Goal: Go to known website: Access a specific website the user already knows

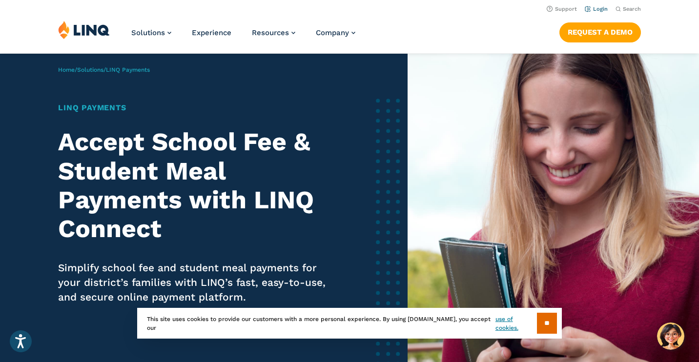
click at [598, 8] on link "Login" at bounding box center [596, 9] width 23 height 6
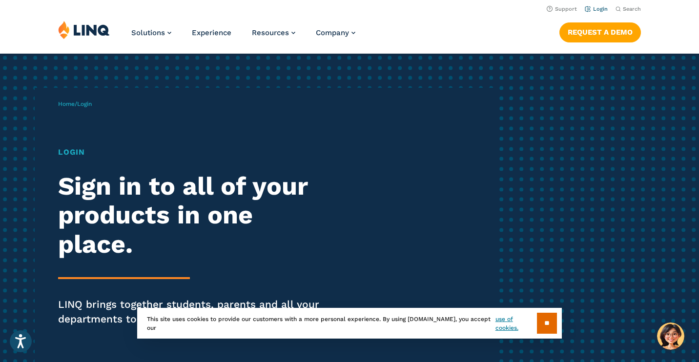
click at [600, 8] on link "Login" at bounding box center [596, 9] width 23 height 6
click at [547, 327] on input "**" at bounding box center [547, 323] width 20 height 21
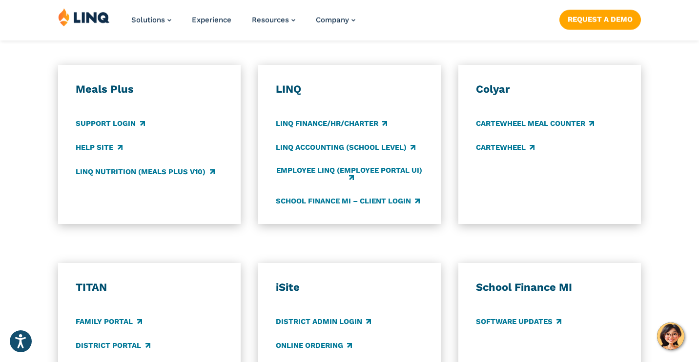
scroll to position [578, 0]
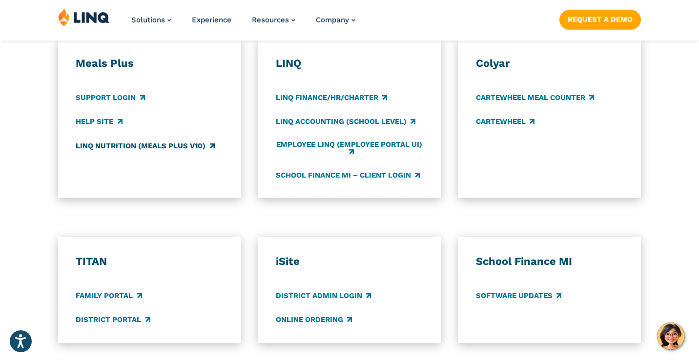
click at [118, 144] on link "LINQ Nutrition (Meals Plus v10)" at bounding box center [145, 146] width 139 height 11
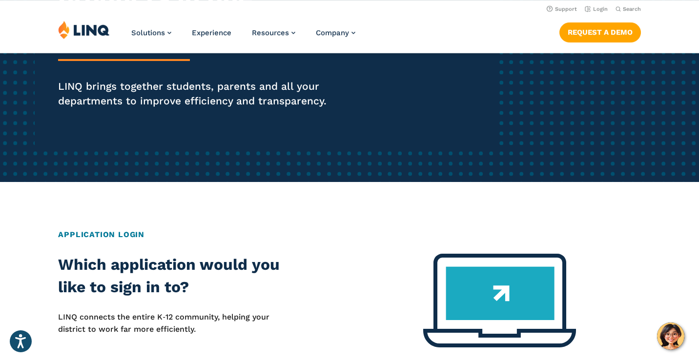
scroll to position [0, 0]
